Goal: Check status: Check status

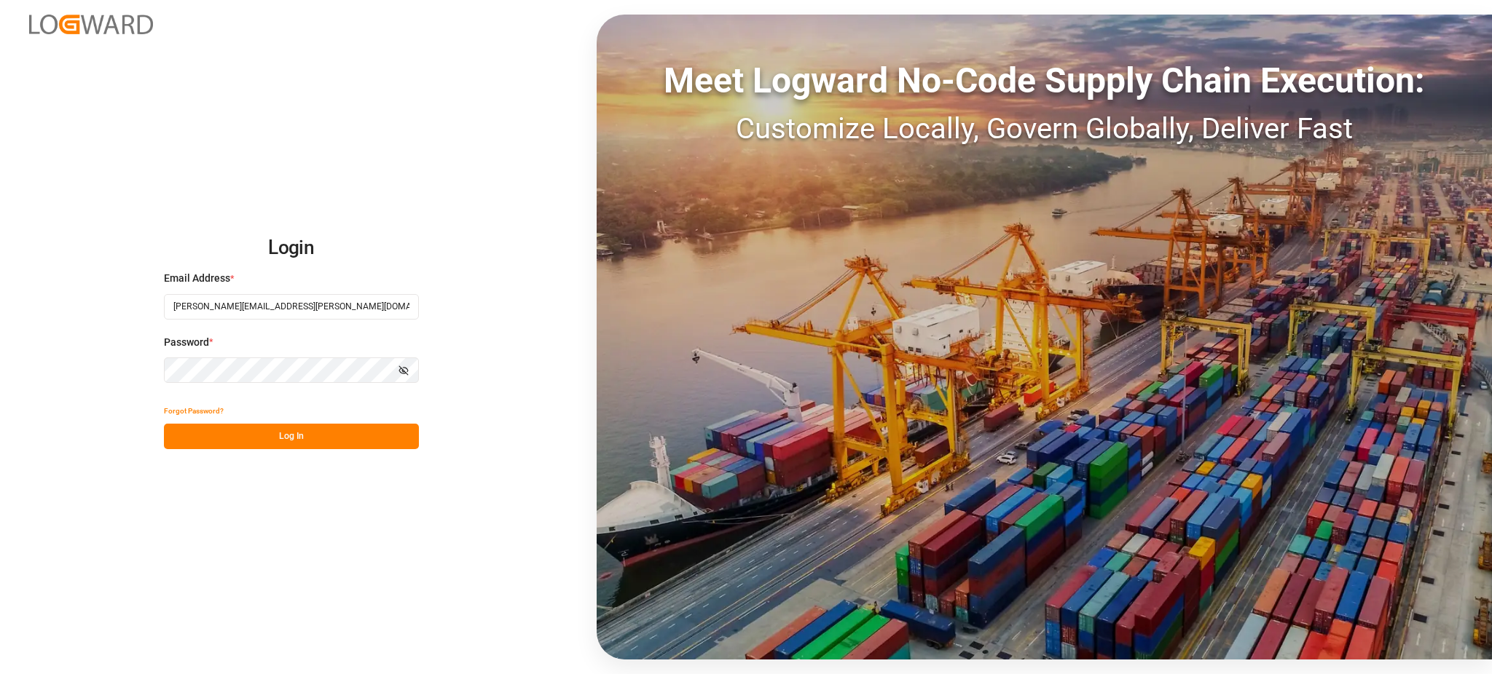
click at [320, 435] on button "Log In" at bounding box center [291, 436] width 255 height 25
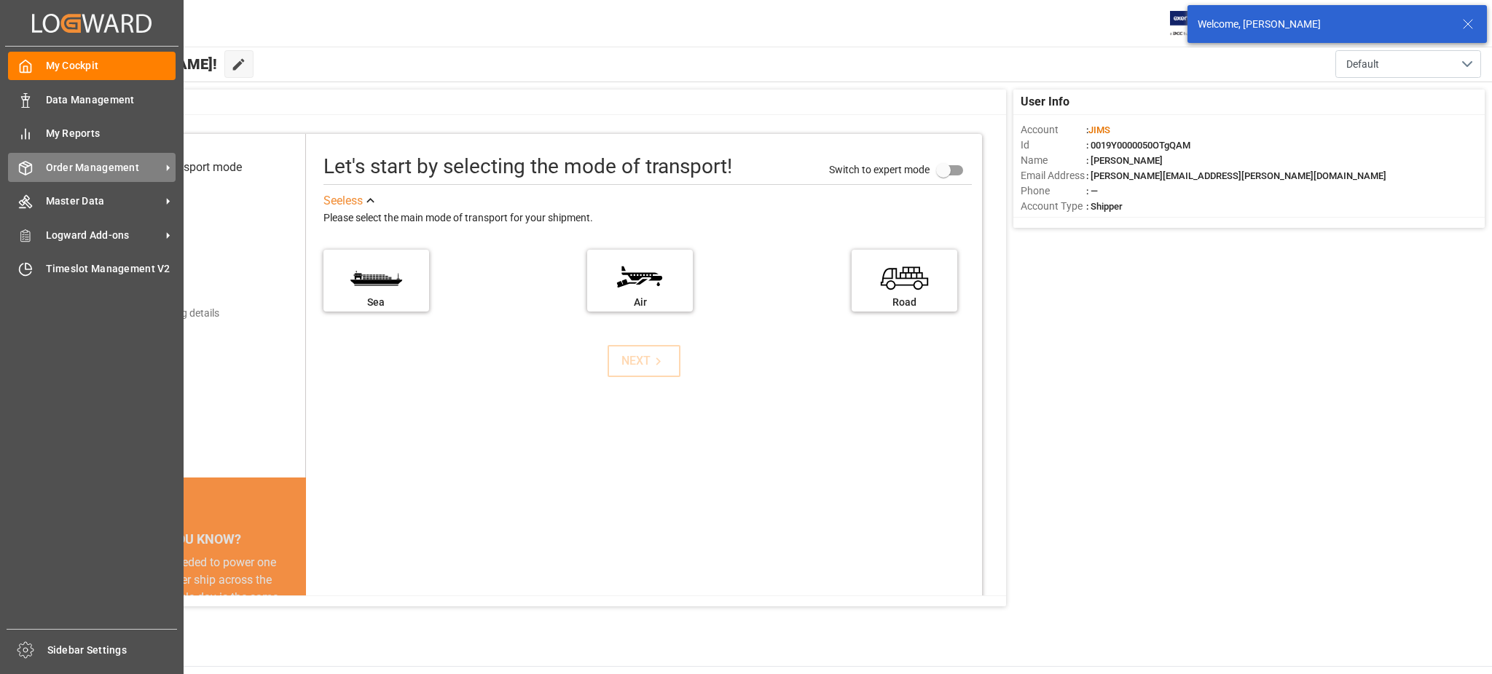
click at [30, 162] on icon at bounding box center [25, 168] width 15 height 15
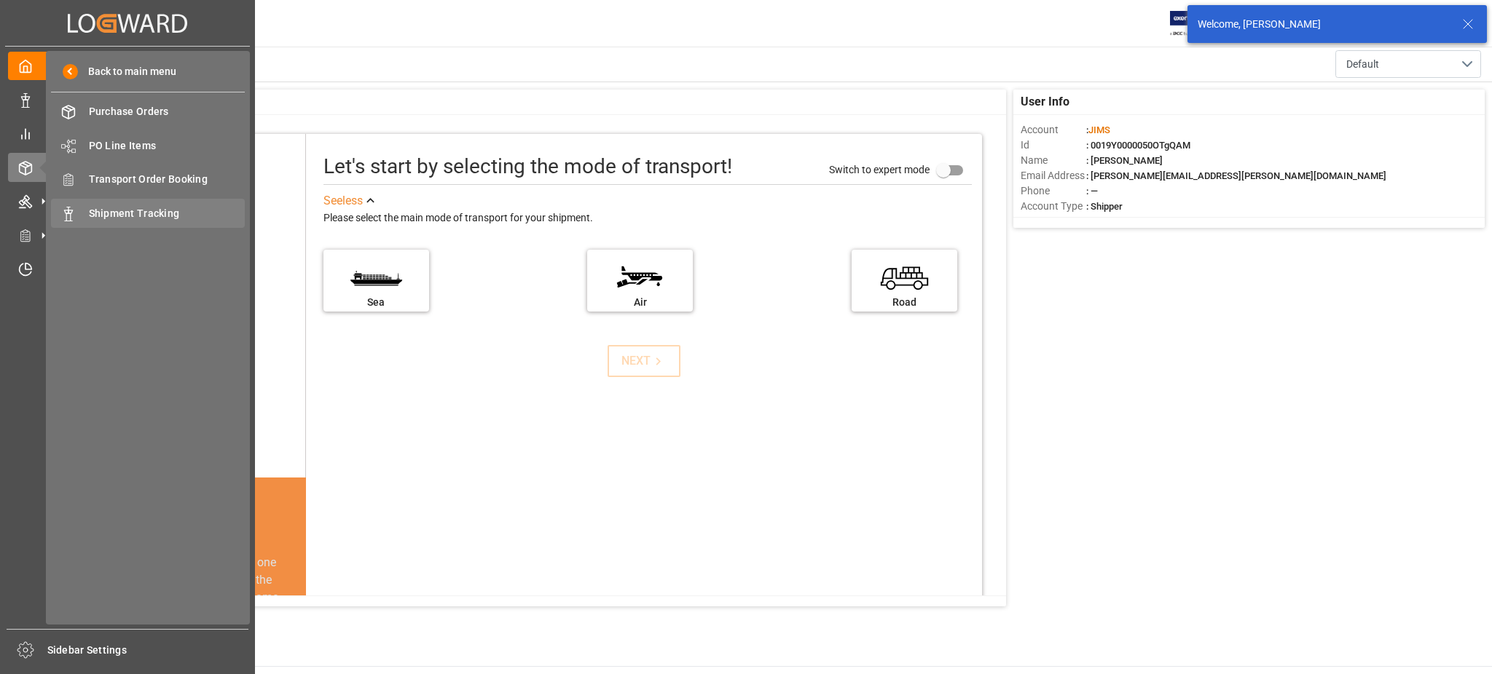
click at [132, 205] on div "Shipment Tracking Shipment Tracking" at bounding box center [148, 213] width 194 height 28
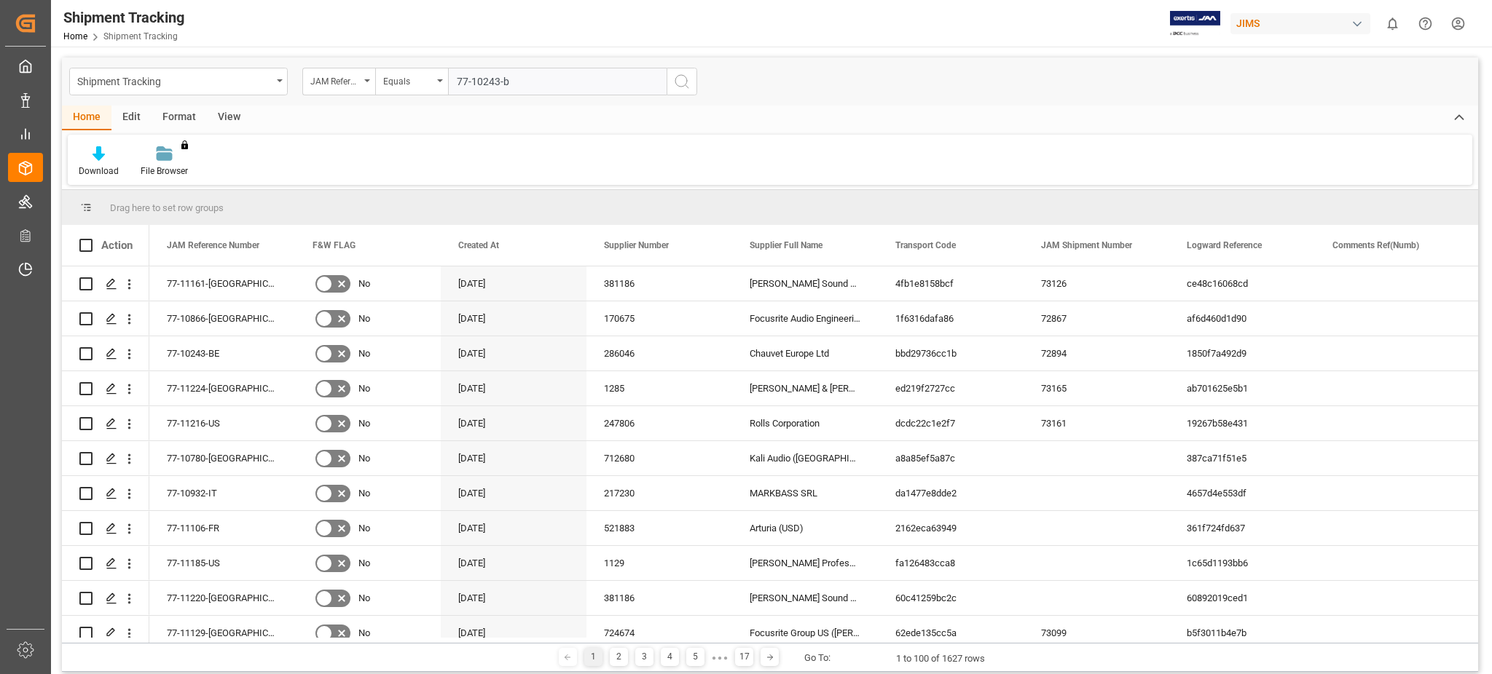
type input "77-10243-be"
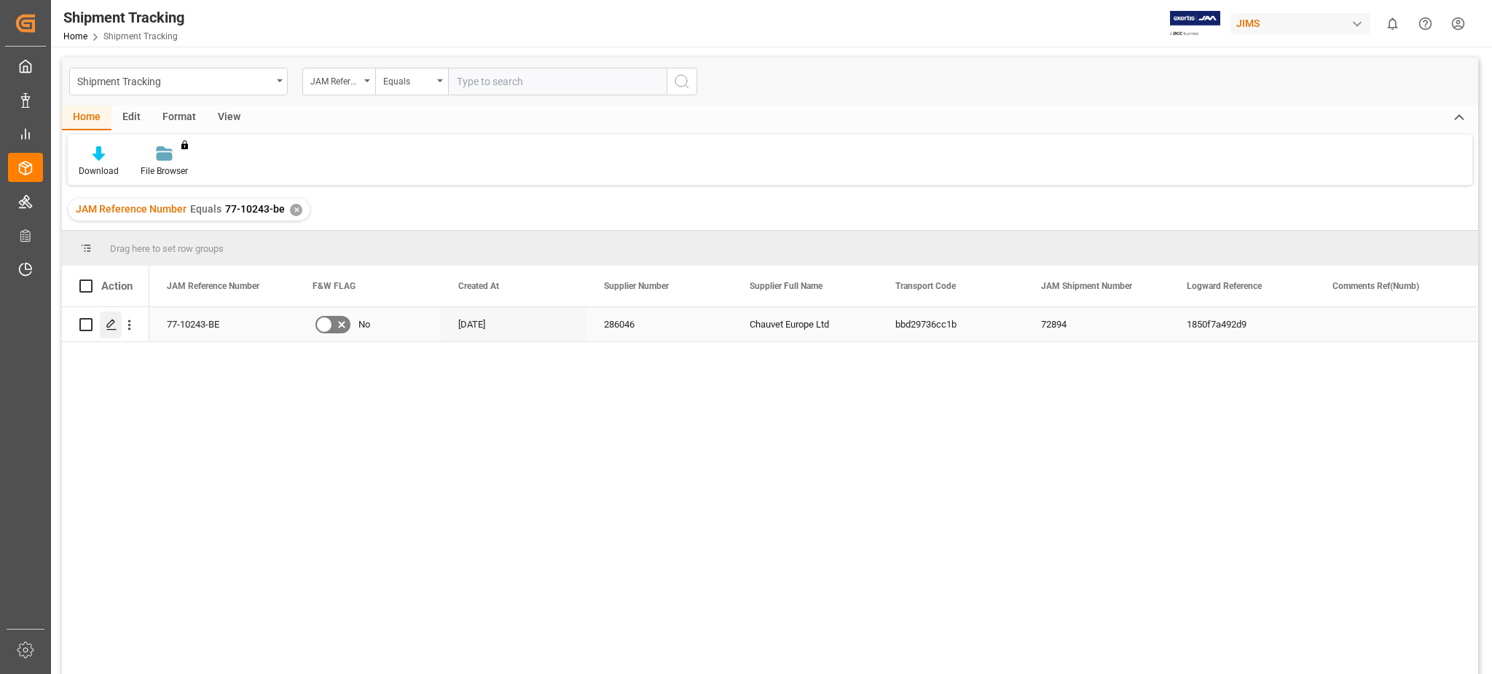
click at [109, 323] on polygon "Press SPACE to select this row." at bounding box center [110, 323] width 7 height 7
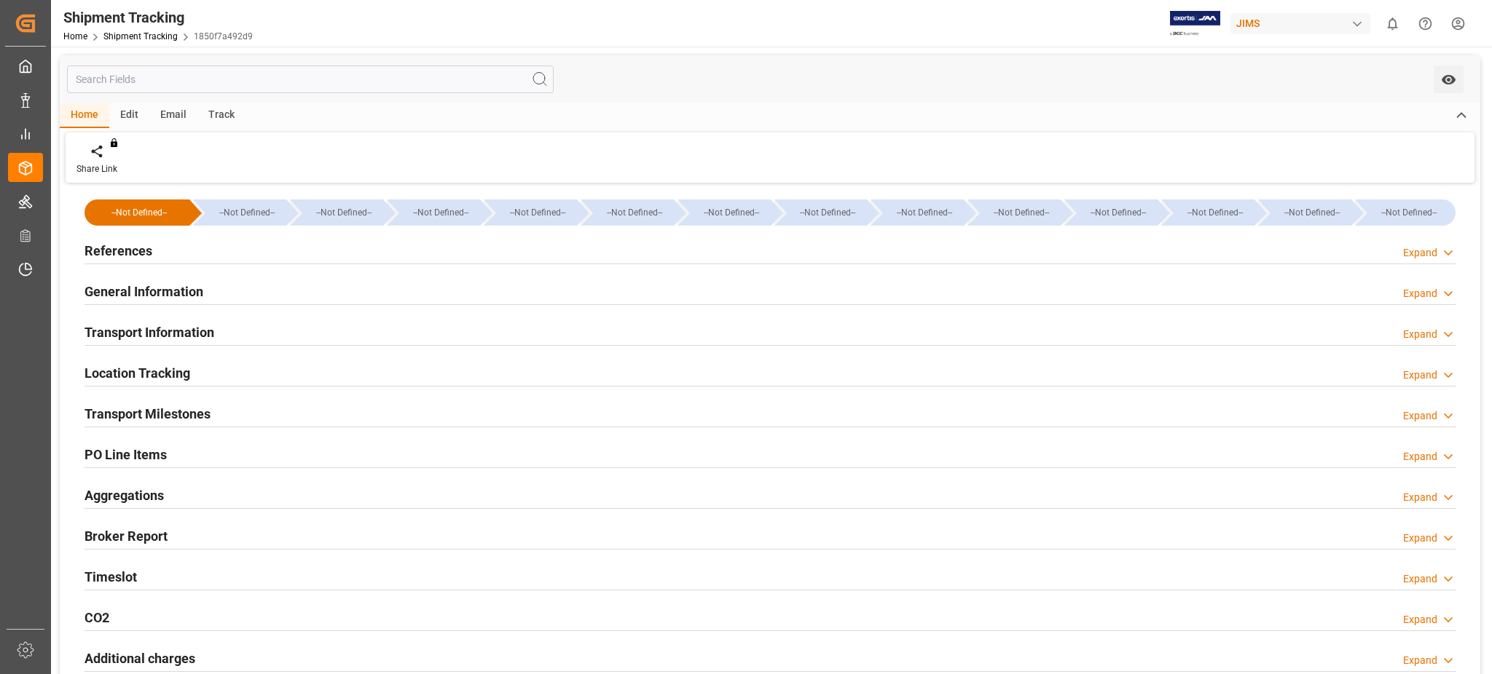
click at [135, 578] on h2 "Timeslot" at bounding box center [110, 577] width 52 height 20
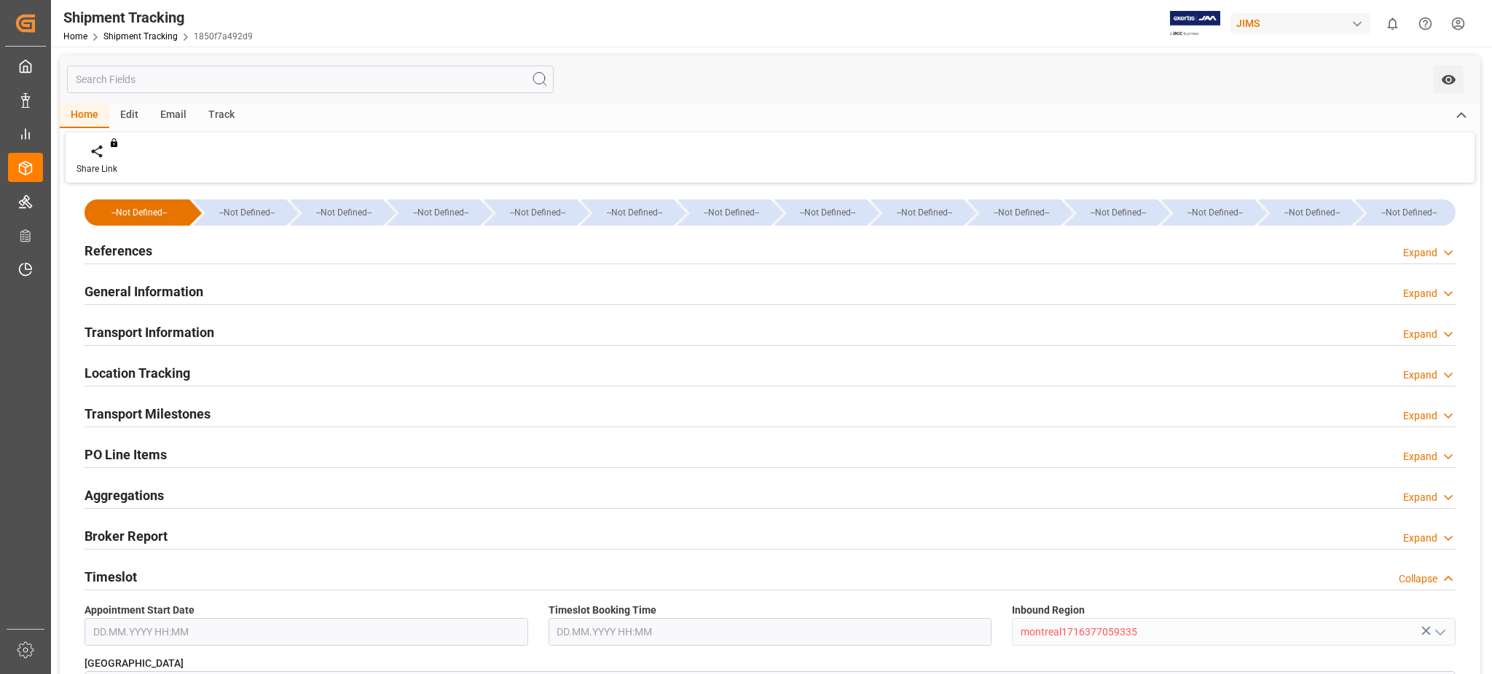
scroll to position [194, 0]
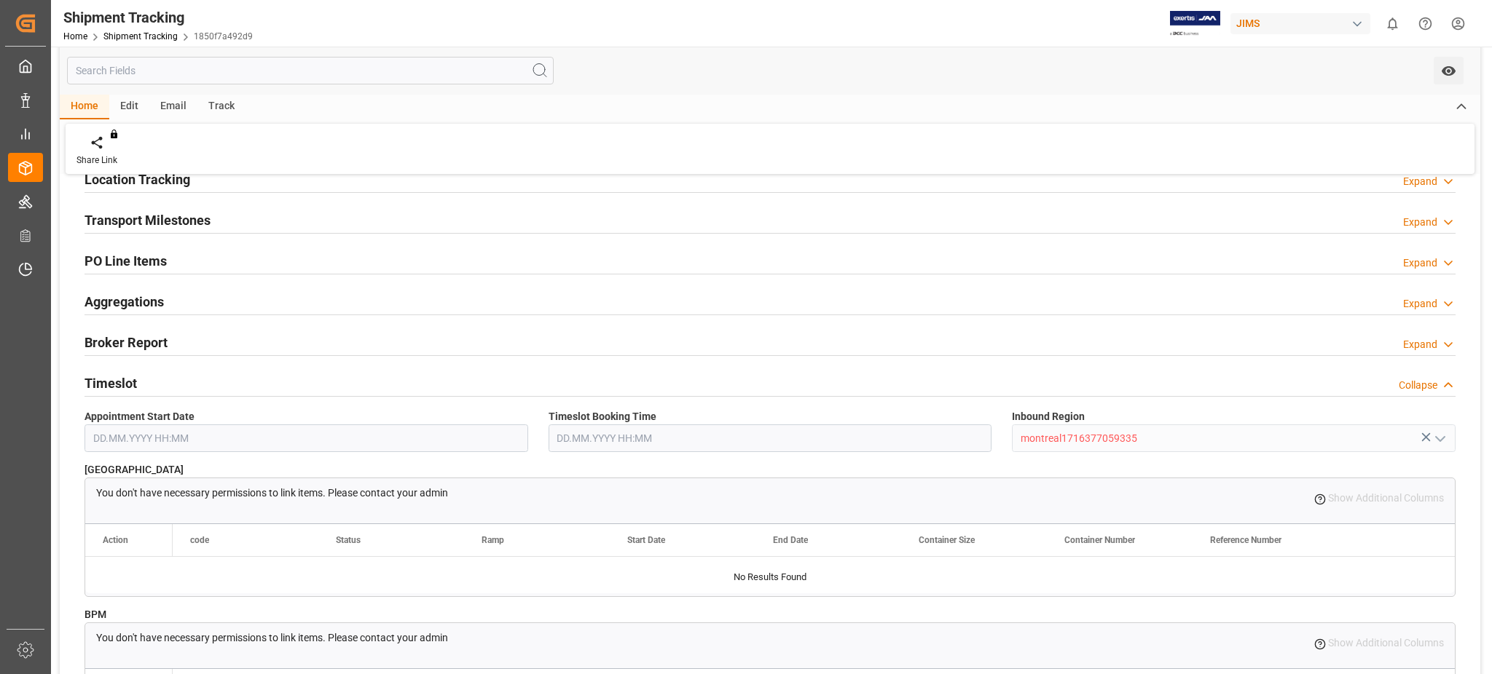
click at [127, 380] on h2 "Timeslot" at bounding box center [110, 384] width 52 height 20
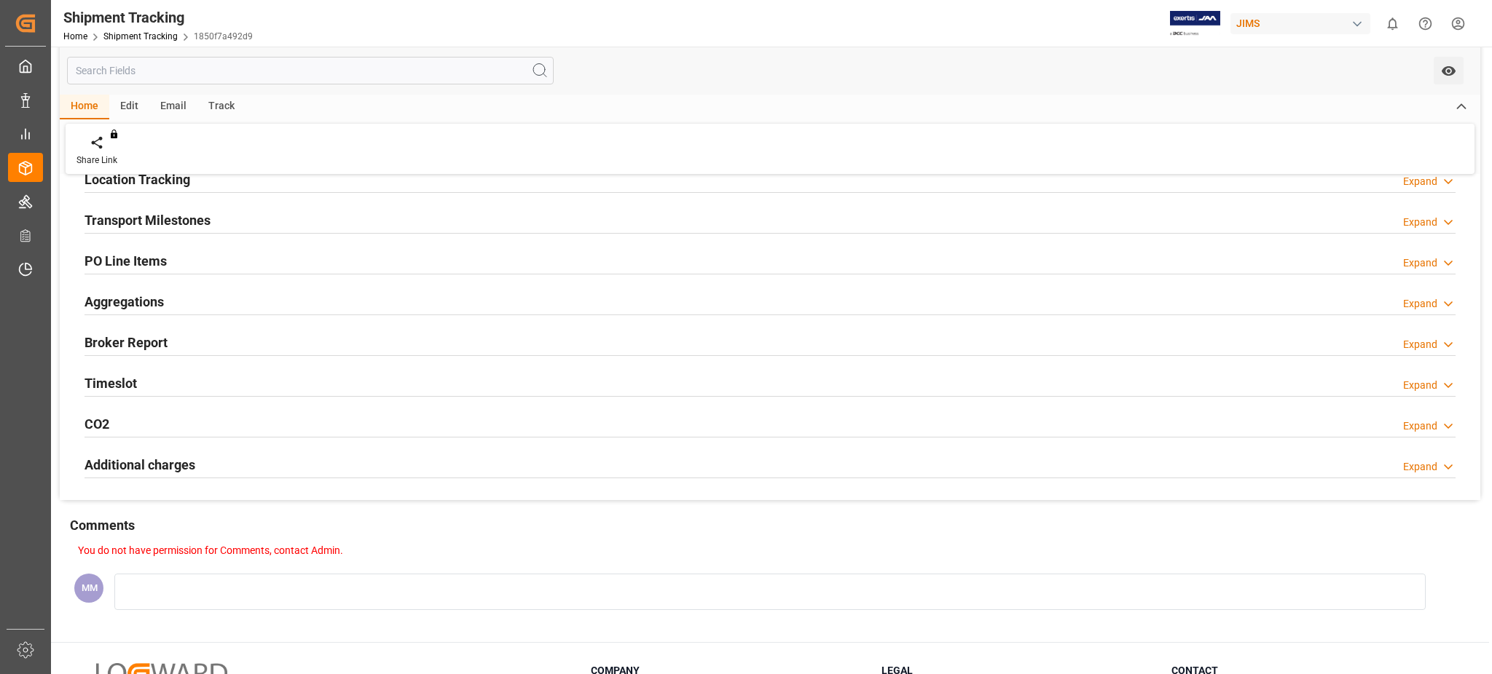
click at [186, 216] on h2 "Transport Milestones" at bounding box center [147, 221] width 126 height 20
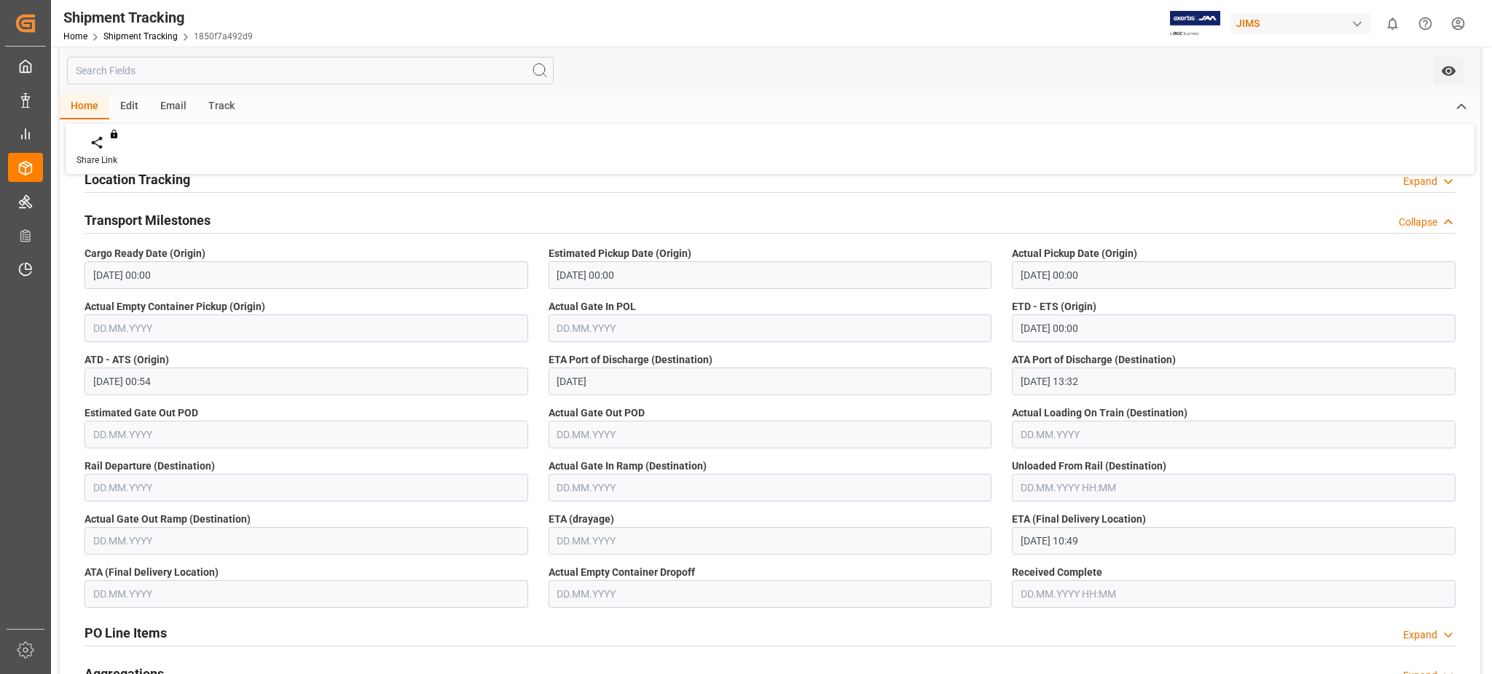
click at [305, 397] on div "ATD - ATS (Origin) [DATE] 00:54" at bounding box center [306, 373] width 464 height 53
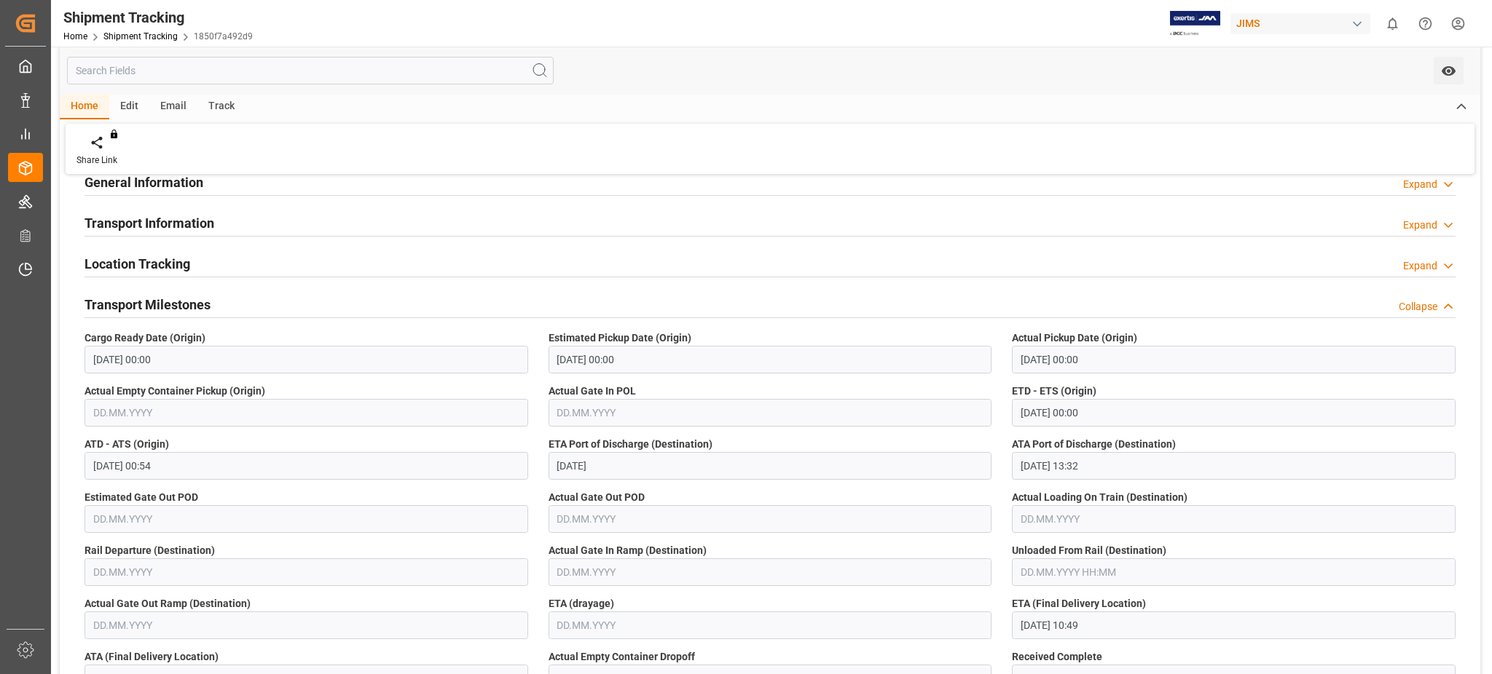
scroll to position [97, 0]
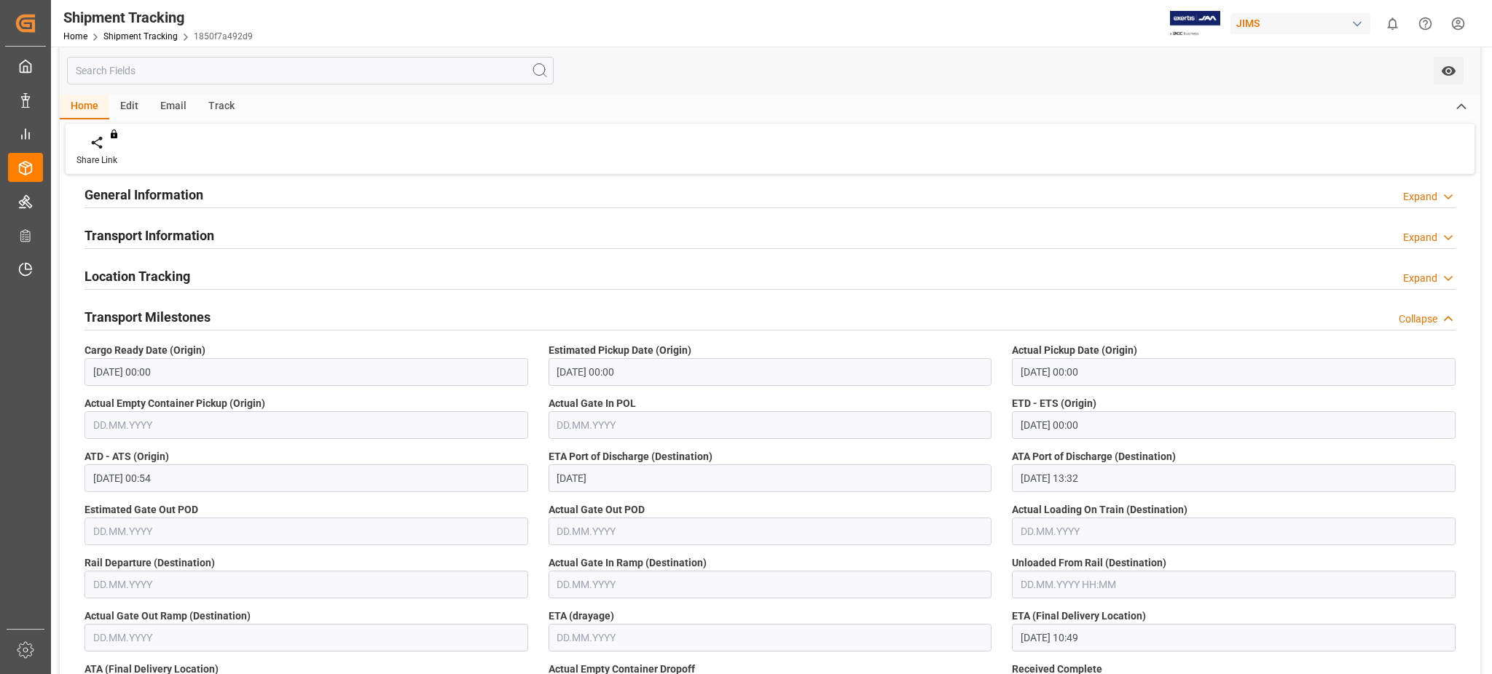
click at [179, 245] on h2 "Transport Information" at bounding box center [149, 236] width 130 height 20
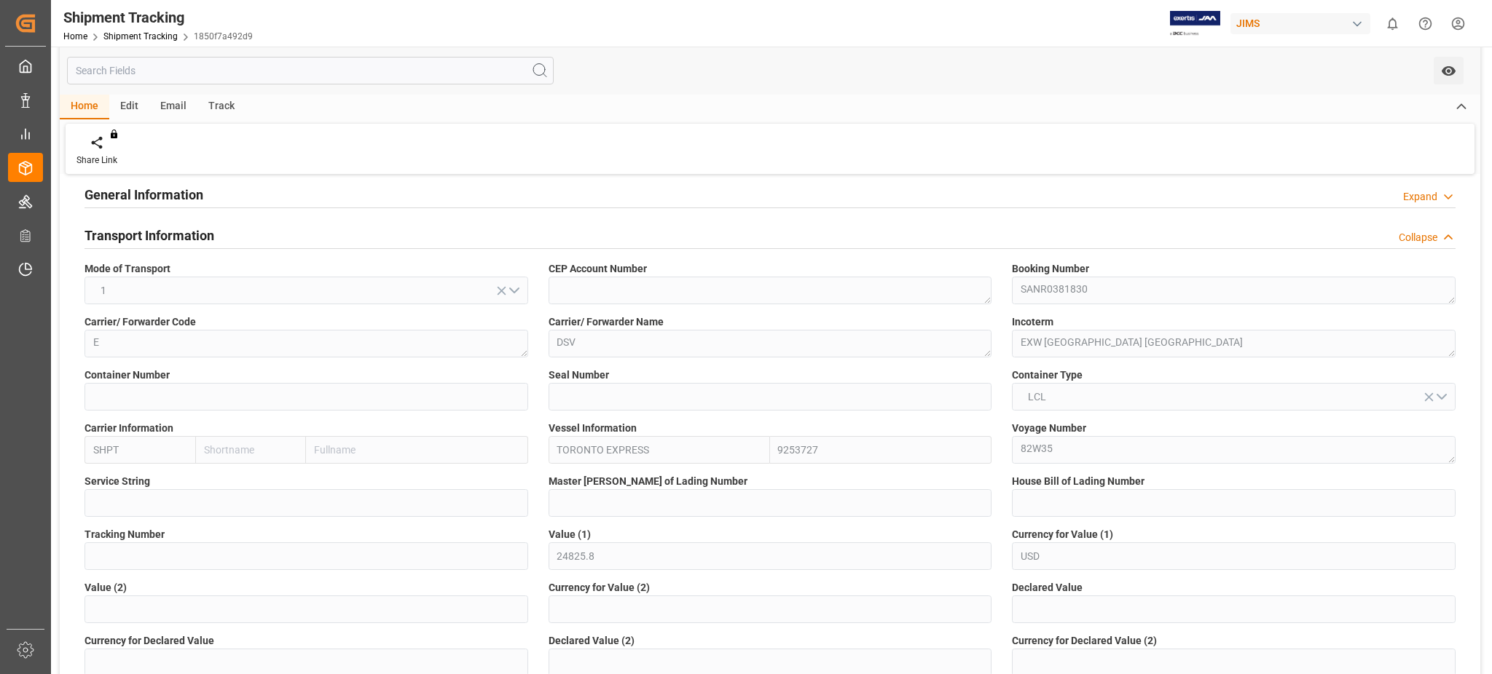
click at [1122, 184] on div "General Information Expand" at bounding box center [769, 194] width 1371 height 28
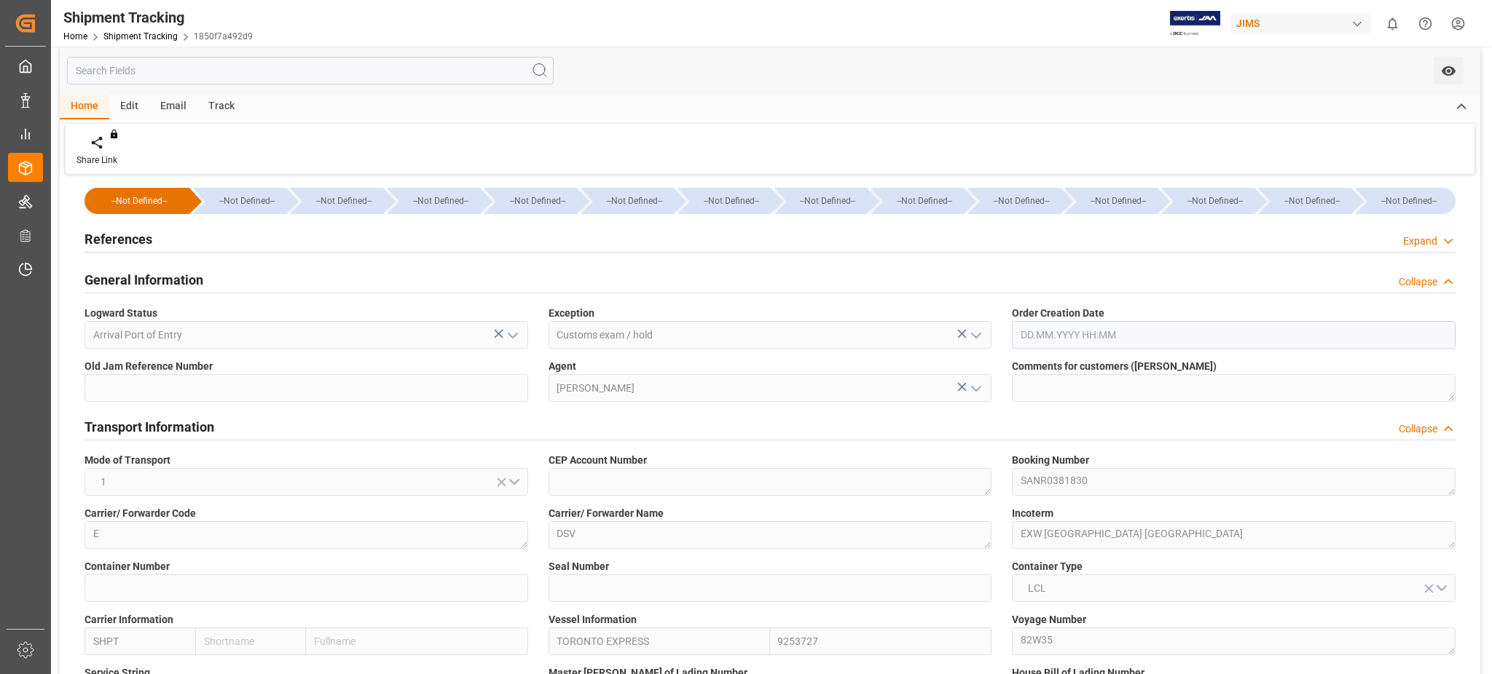
scroll to position [0, 0]
